Goal: Task Accomplishment & Management: Manage account settings

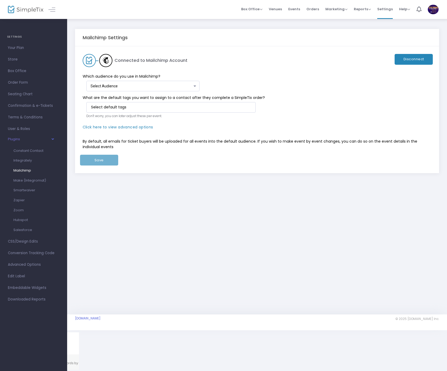
click at [138, 83] on div "Select Audience Select Audience" at bounding box center [144, 85] width 107 height 10
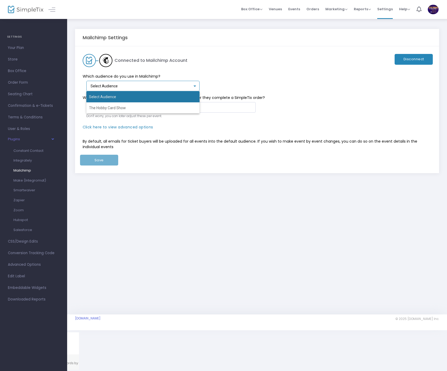
click at [131, 96] on span "Select Audience" at bounding box center [143, 96] width 108 height 11
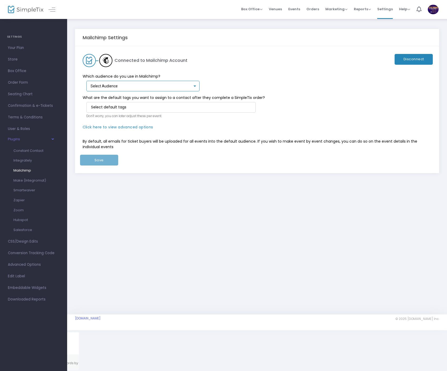
click at [133, 85] on div "Select Audience" at bounding box center [142, 86] width 102 height 4
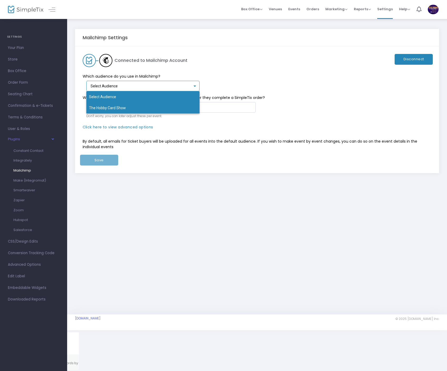
click at [121, 106] on span "The Hobby Card Show" at bounding box center [143, 107] width 108 height 11
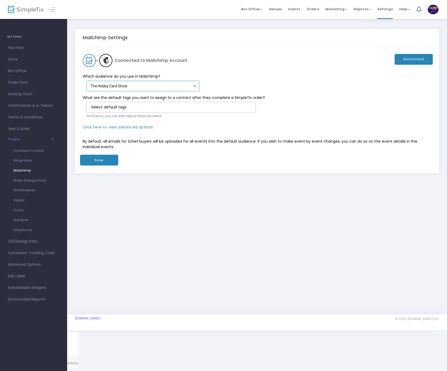
click at [121, 106] on input at bounding box center [172, 107] width 162 height 6
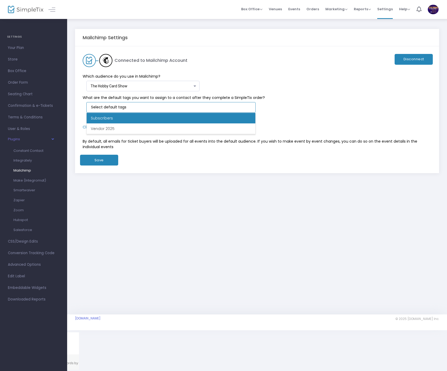
click at [146, 117] on li "Subscribers" at bounding box center [171, 118] width 169 height 11
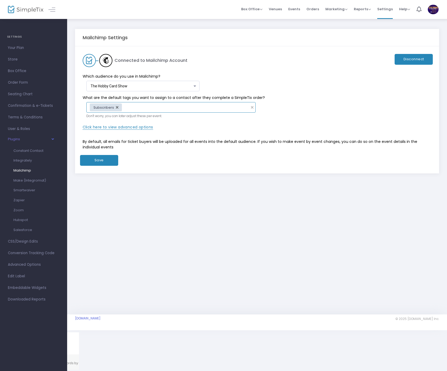
click at [110, 127] on span "Click here to view advanced options" at bounding box center [118, 126] width 71 height 5
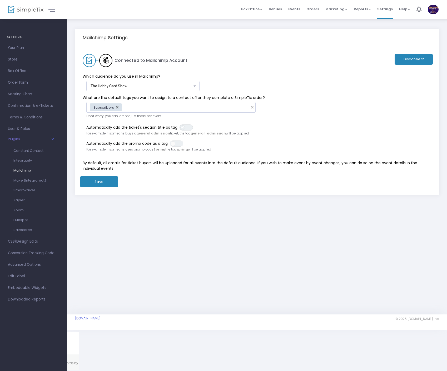
click at [183, 129] on span at bounding box center [182, 127] width 5 height 5
click at [189, 128] on span at bounding box center [189, 127] width 5 height 5
drag, startPoint x: 182, startPoint y: 127, endPoint x: 182, endPoint y: 131, distance: 3.2
click at [182, 127] on span at bounding box center [182, 127] width 5 height 5
click at [97, 184] on button "Save" at bounding box center [99, 181] width 38 height 11
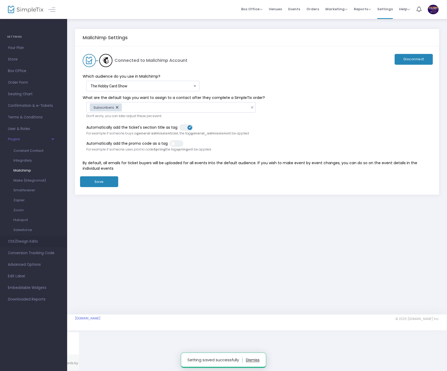
click at [17, 241] on span "CSS/Design Edits" at bounding box center [33, 241] width 51 height 7
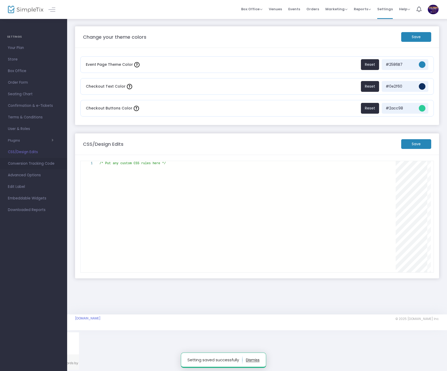
click at [38, 163] on span "Conversion Tracking Code" at bounding box center [33, 163] width 51 height 7
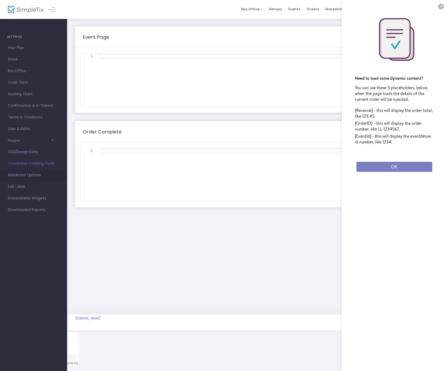
click at [32, 175] on span "Advanced Options" at bounding box center [33, 175] width 51 height 7
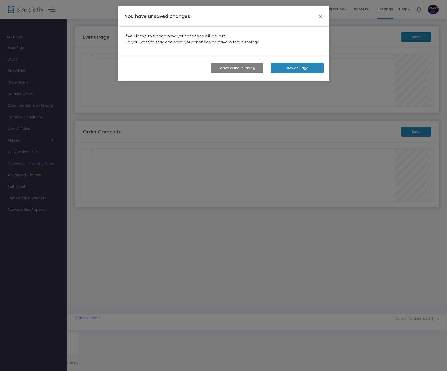
click at [313, 71] on button "Stay on Page" at bounding box center [297, 68] width 53 height 11
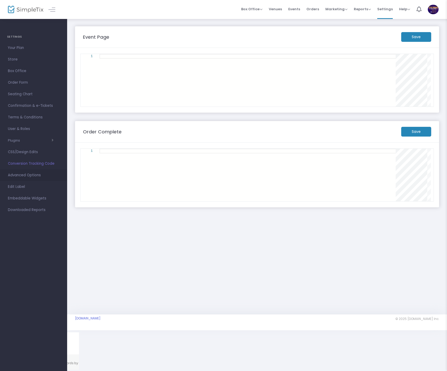
click at [27, 177] on span "Advanced Options" at bounding box center [33, 175] width 51 height 7
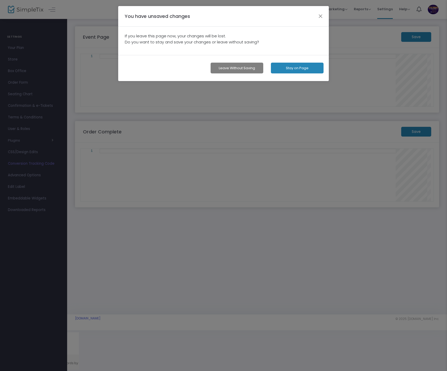
click at [249, 69] on button "Leave without Saving" at bounding box center [237, 68] width 53 height 11
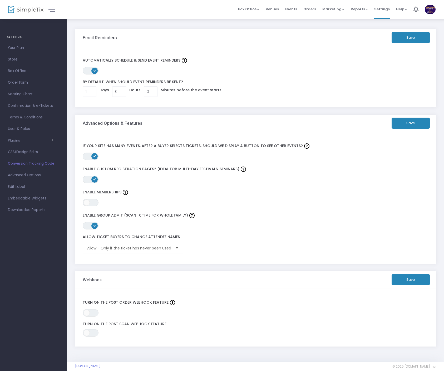
scroll to position [7, 0]
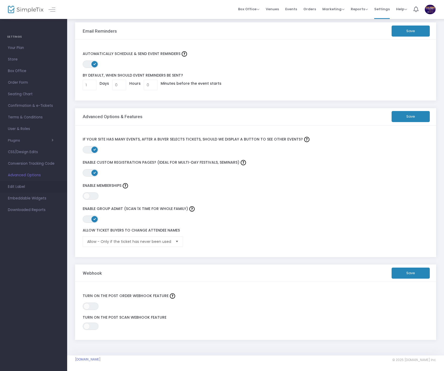
click at [20, 189] on span "Edit Label" at bounding box center [33, 186] width 51 height 7
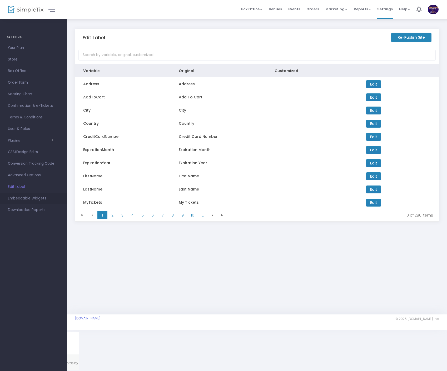
click at [32, 200] on span "Embeddable Widgets" at bounding box center [33, 198] width 51 height 7
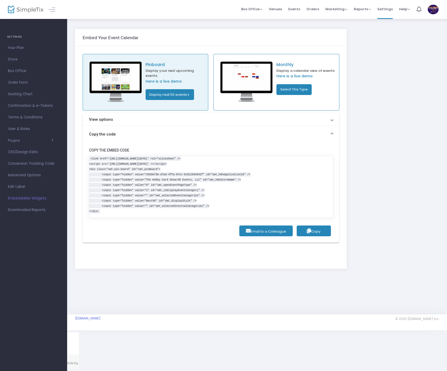
click at [28, 210] on span "Downloaded Reports" at bounding box center [33, 210] width 51 height 7
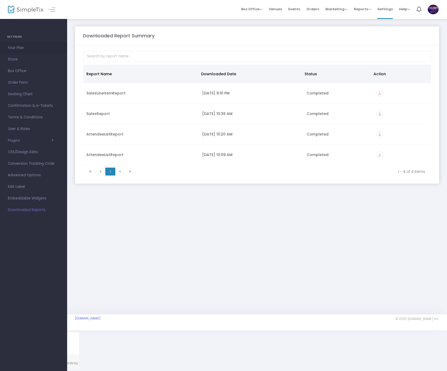
click at [16, 47] on span "Your Plan" at bounding box center [33, 47] width 51 height 7
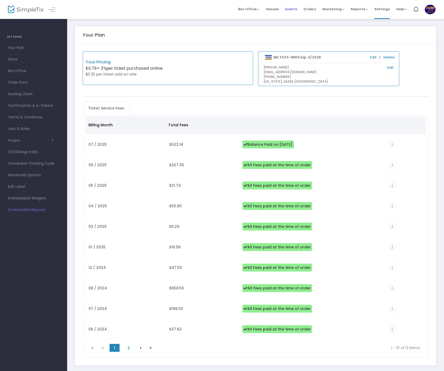
click at [294, 9] on span "Events" at bounding box center [291, 8] width 12 height 13
